Goal: Find contact information: Find contact information

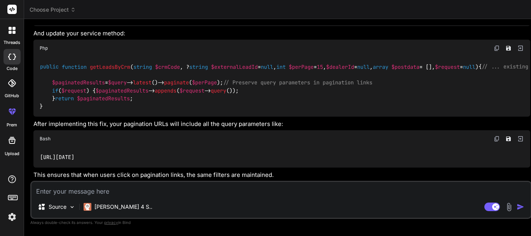
scroll to position [1663, 0]
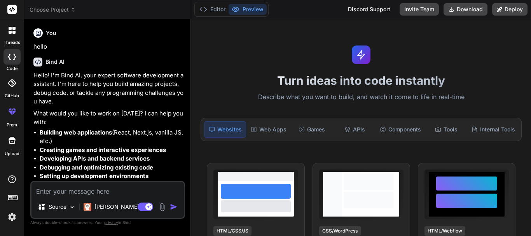
type textarea "x"
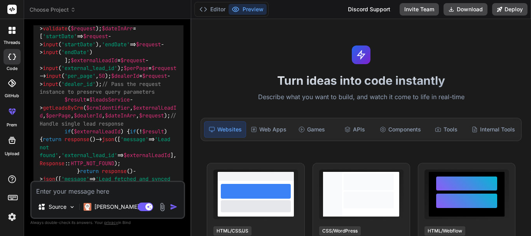
scroll to position [2722, 0]
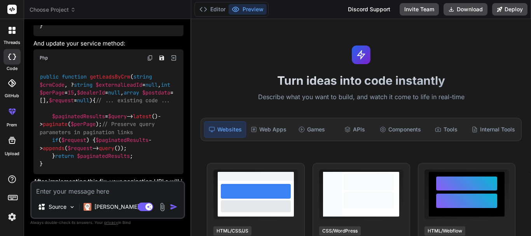
click at [10, 217] on img at bounding box center [11, 216] width 13 height 13
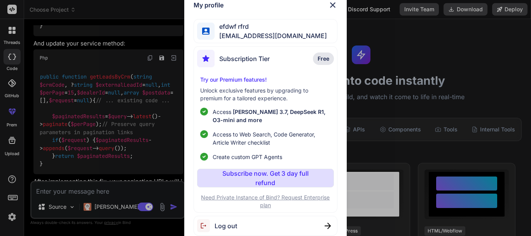
click at [69, 157] on div "My profile efdwf rfrd [EMAIL_ADDRESS][DOMAIN_NAME] Subscription Tier Free Try o…" at bounding box center [265, 118] width 531 height 236
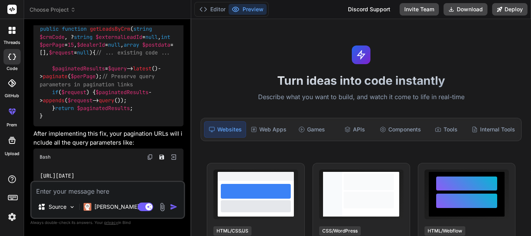
scroll to position [2916, 0]
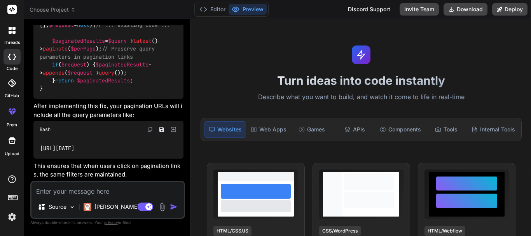
click at [13, 215] on img at bounding box center [11, 216] width 13 height 13
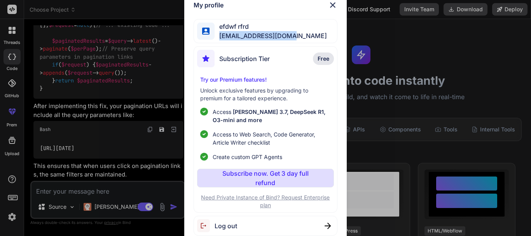
drag, startPoint x: 291, startPoint y: 36, endPoint x: 219, endPoint y: 39, distance: 72.4
click at [219, 39] on div "efdwf rfrd [EMAIL_ADDRESS][DOMAIN_NAME]" at bounding box center [265, 31] width 143 height 24
copy span "[EMAIL_ADDRESS][DOMAIN_NAME]"
